Goal: Information Seeking & Learning: Learn about a topic

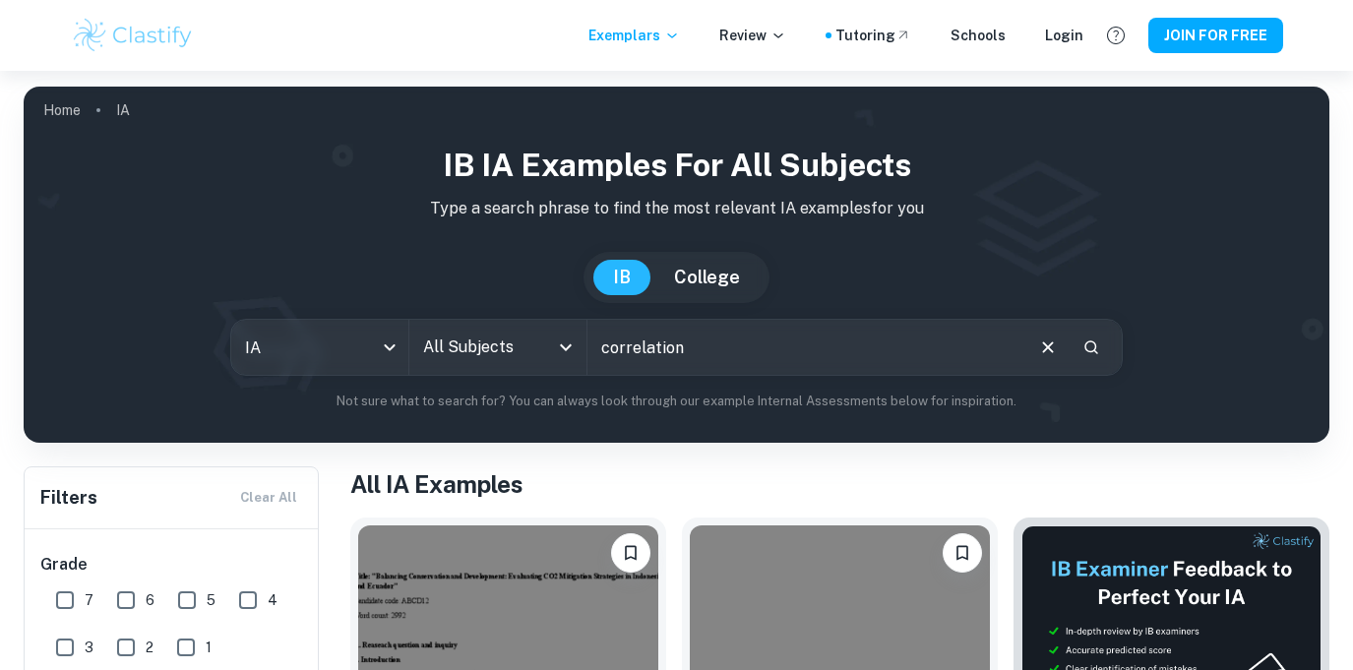
type input "correlation"
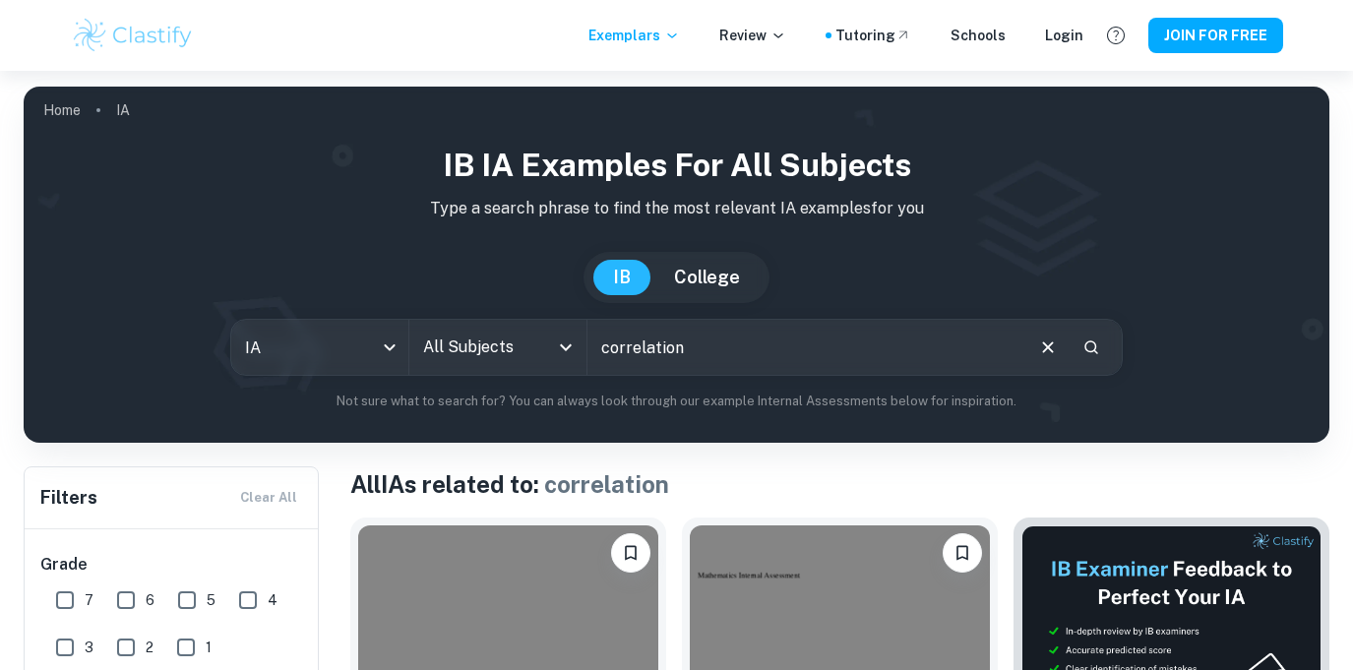
scroll to position [346, 0]
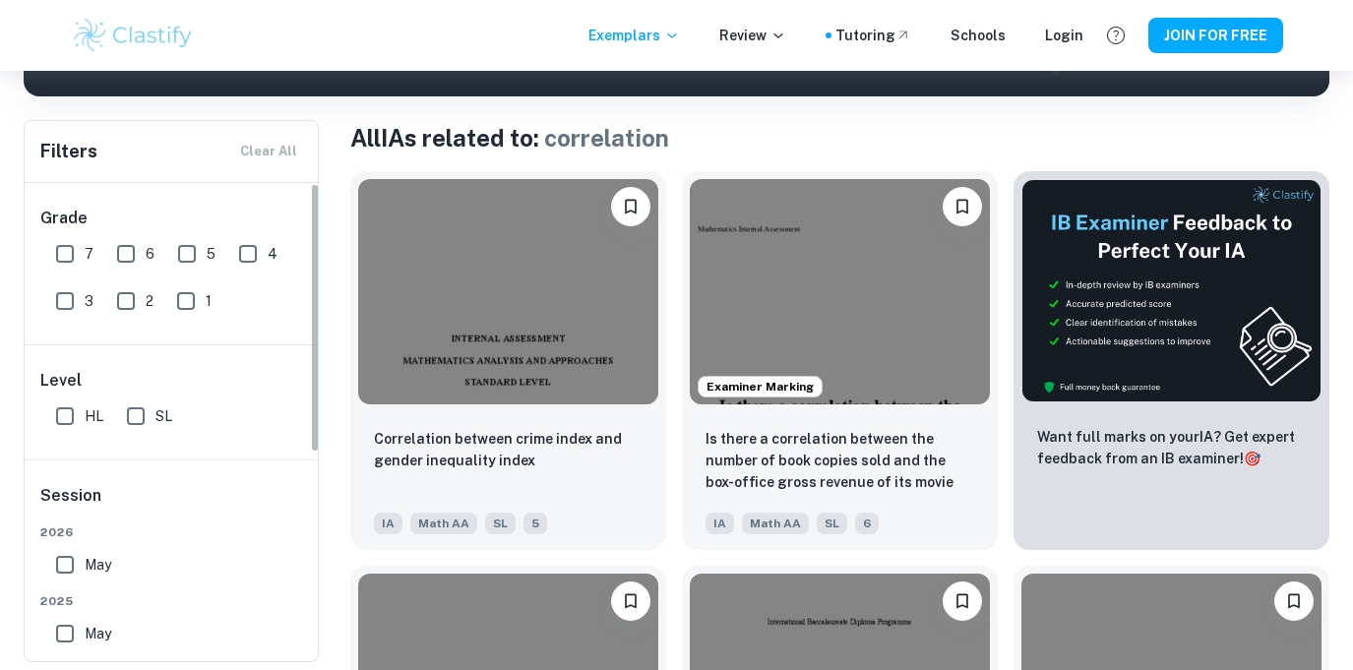
click at [139, 418] on input "SL" at bounding box center [135, 416] width 39 height 39
checkbox input "true"
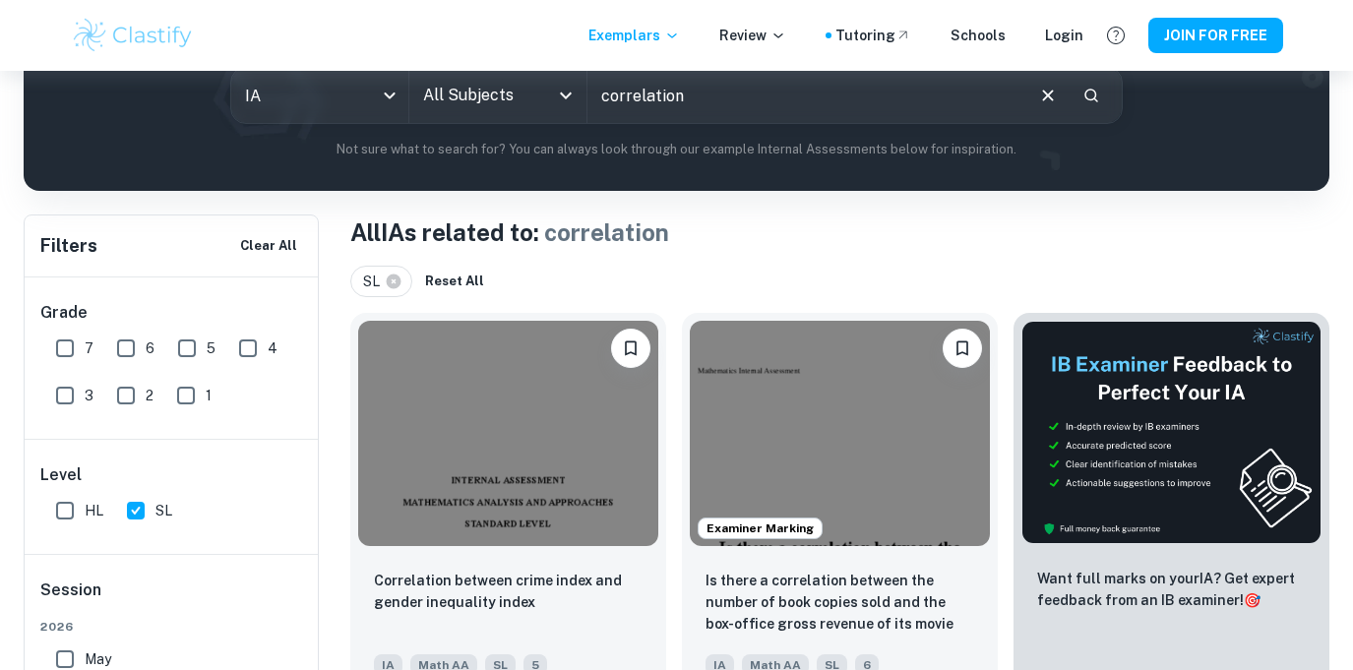
scroll to position [394, 0]
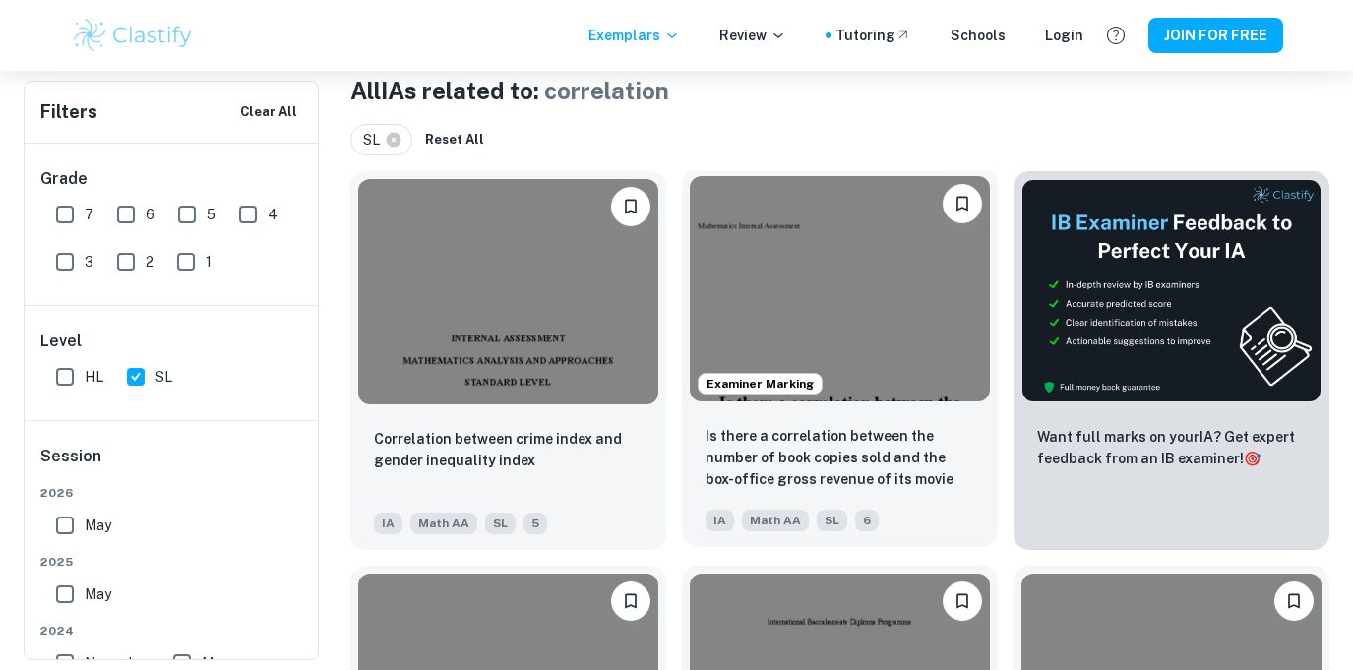
click at [828, 266] on img at bounding box center [840, 288] width 300 height 225
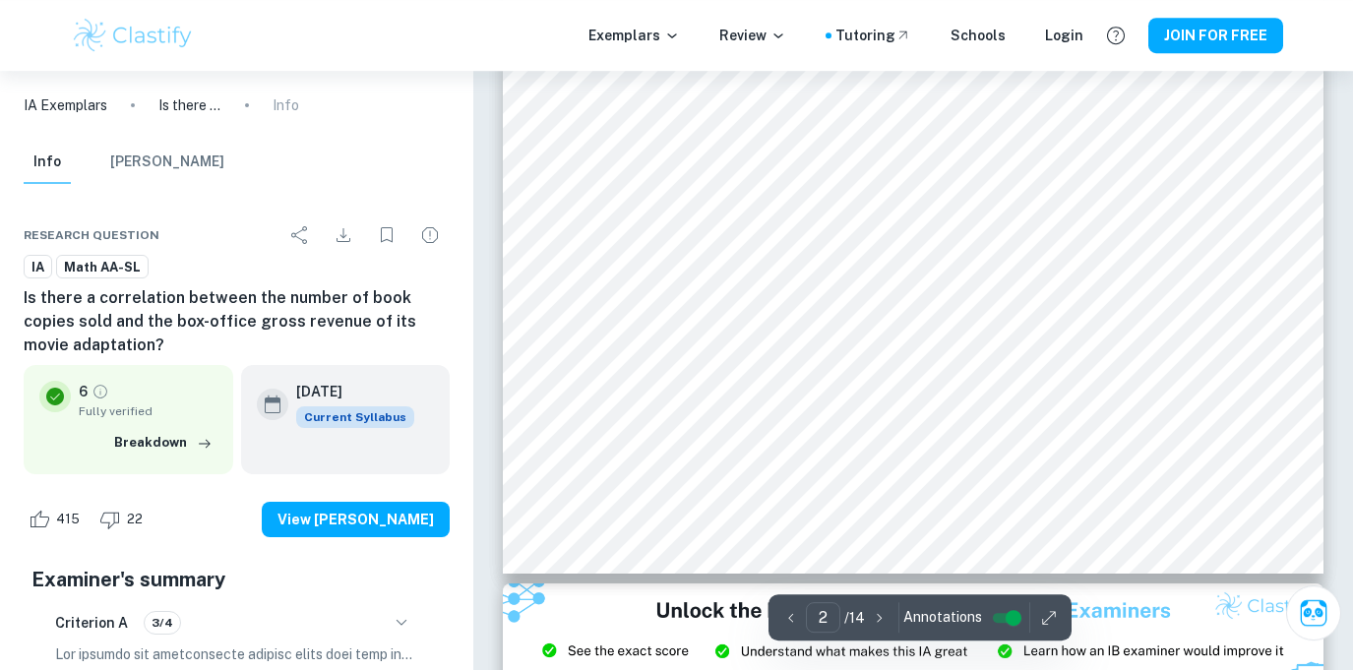
scroll to position [1163, 0]
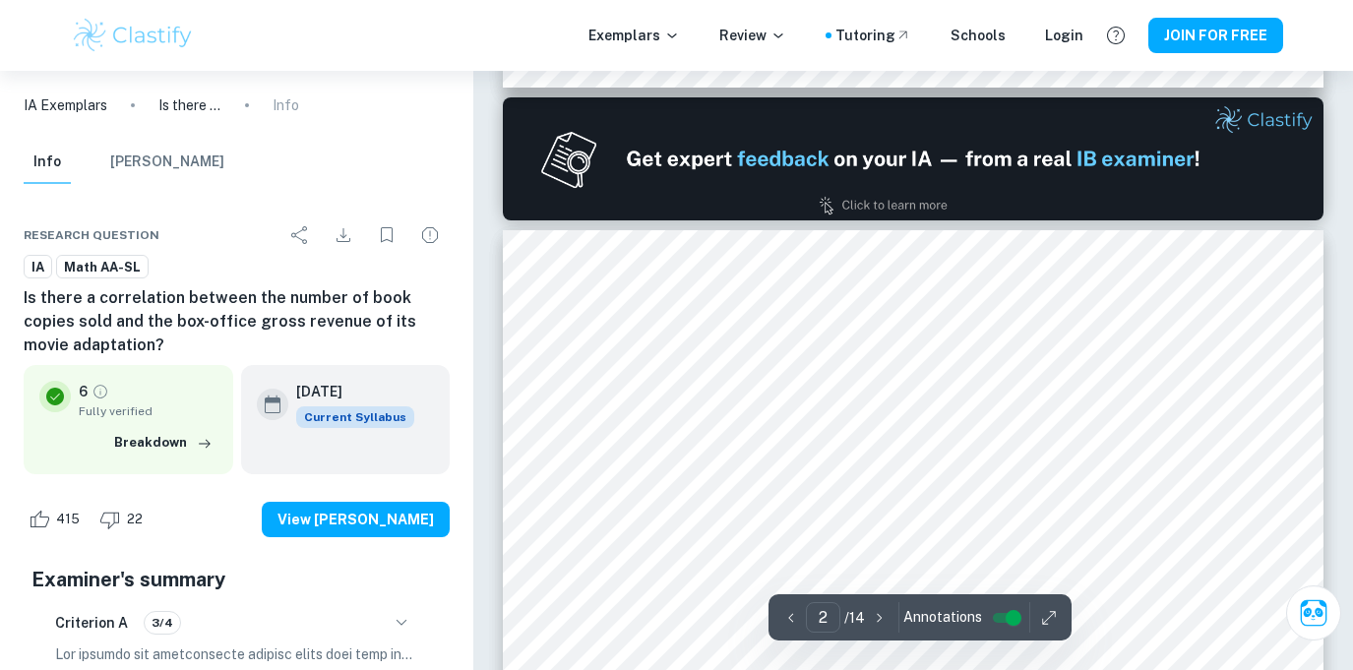
type input "1"
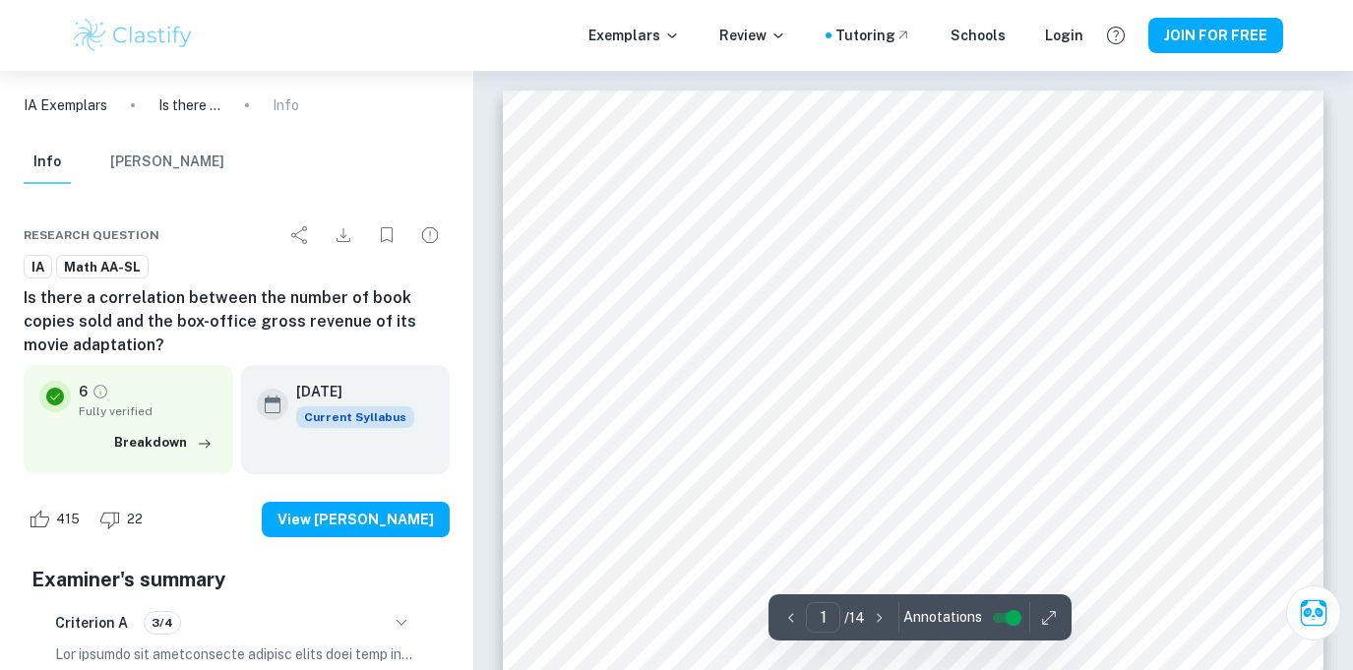
scroll to position [315, 0]
